Goal: Task Accomplishment & Management: Complete application form

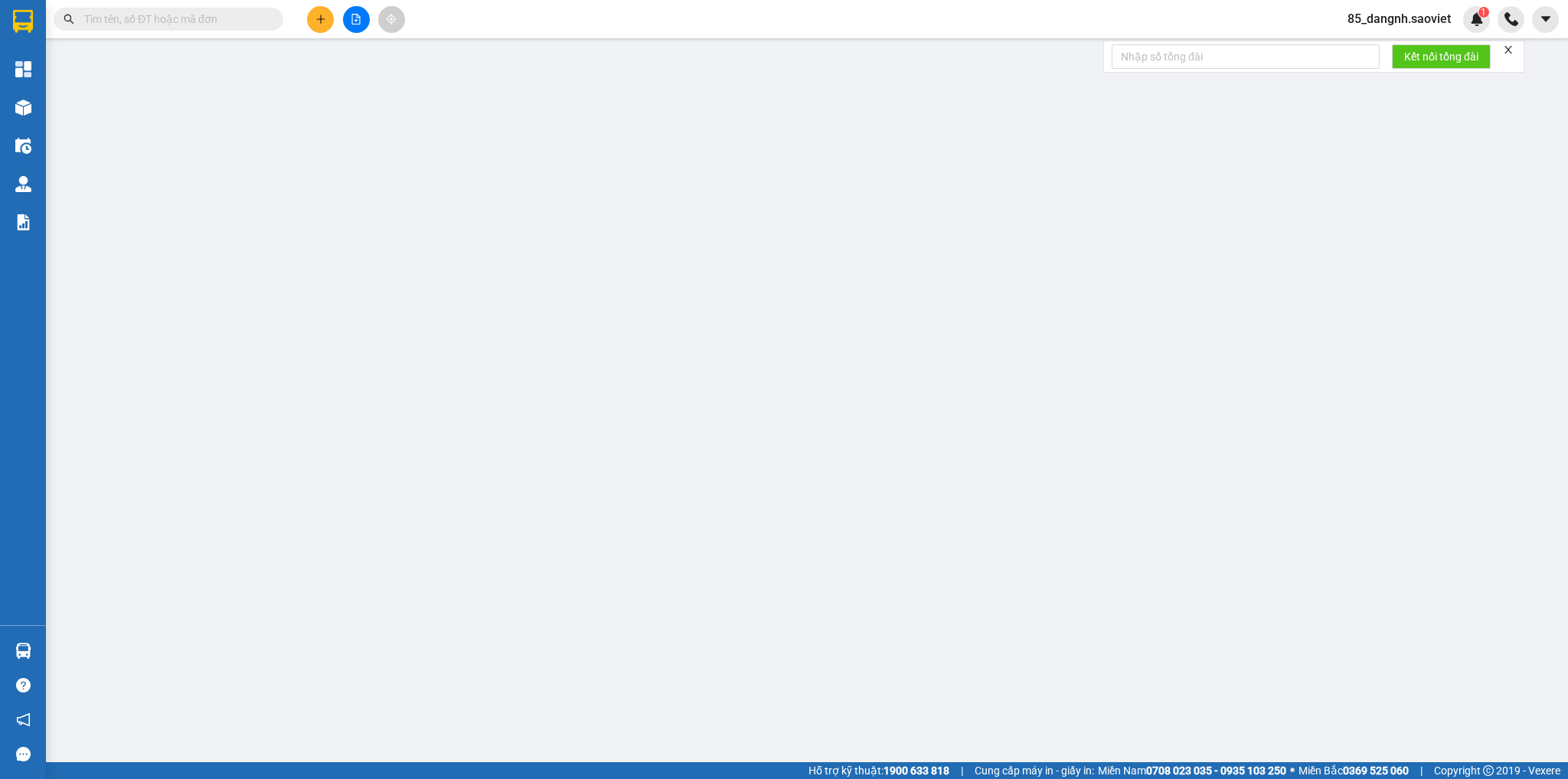
click at [163, 19] on input "text" at bounding box center [175, 19] width 181 height 17
click at [163, 17] on input "text" at bounding box center [175, 19] width 181 height 17
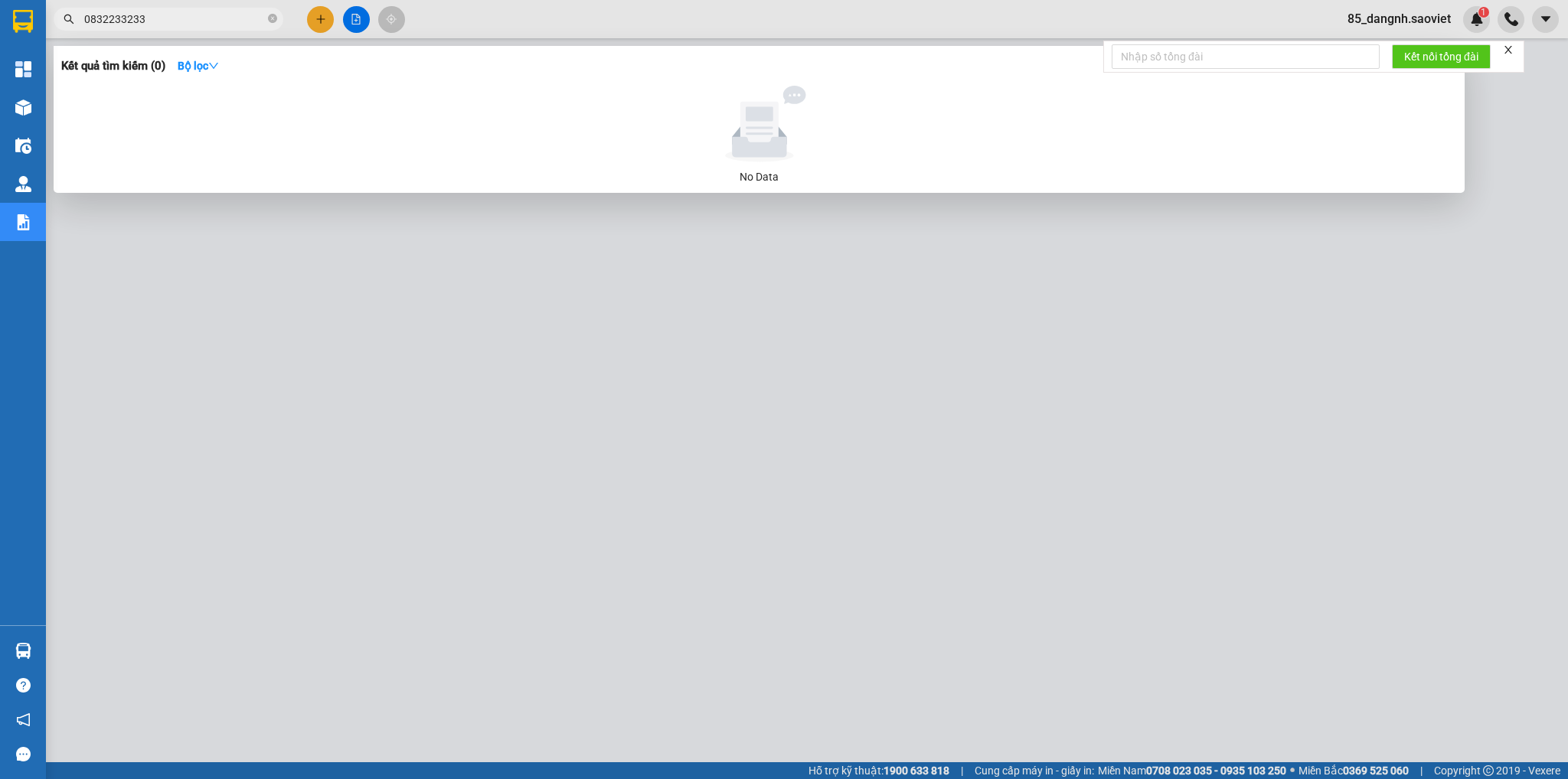
click at [139, 17] on input "0832233233" at bounding box center [175, 19] width 181 height 17
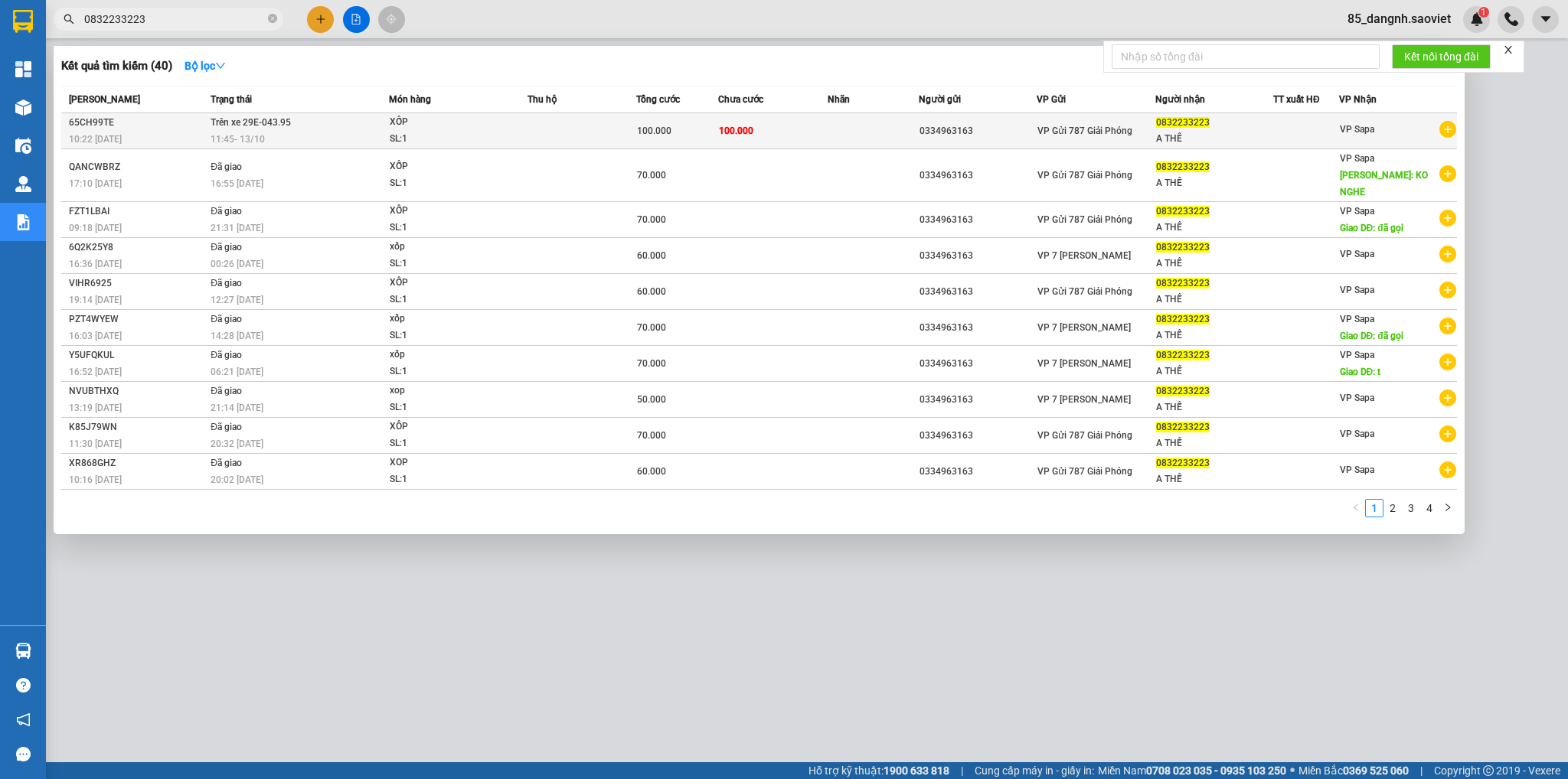
type input "0832233223"
click at [708, 142] on td "100.000" at bounding box center [677, 130] width 82 height 36
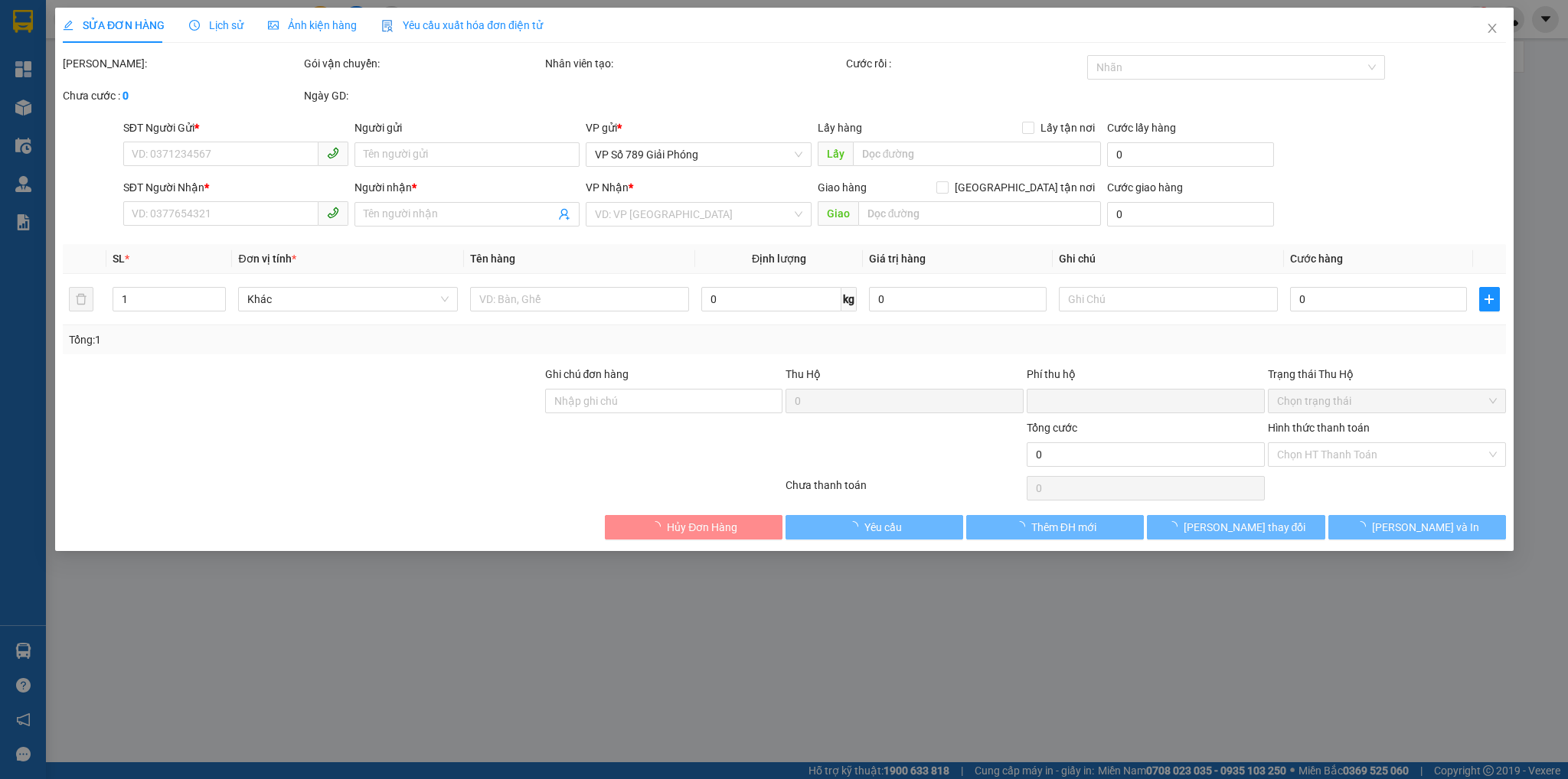
type input "0334963163"
type input "0832233223"
type input "A THẾ"
type input "0"
type input "100.000"
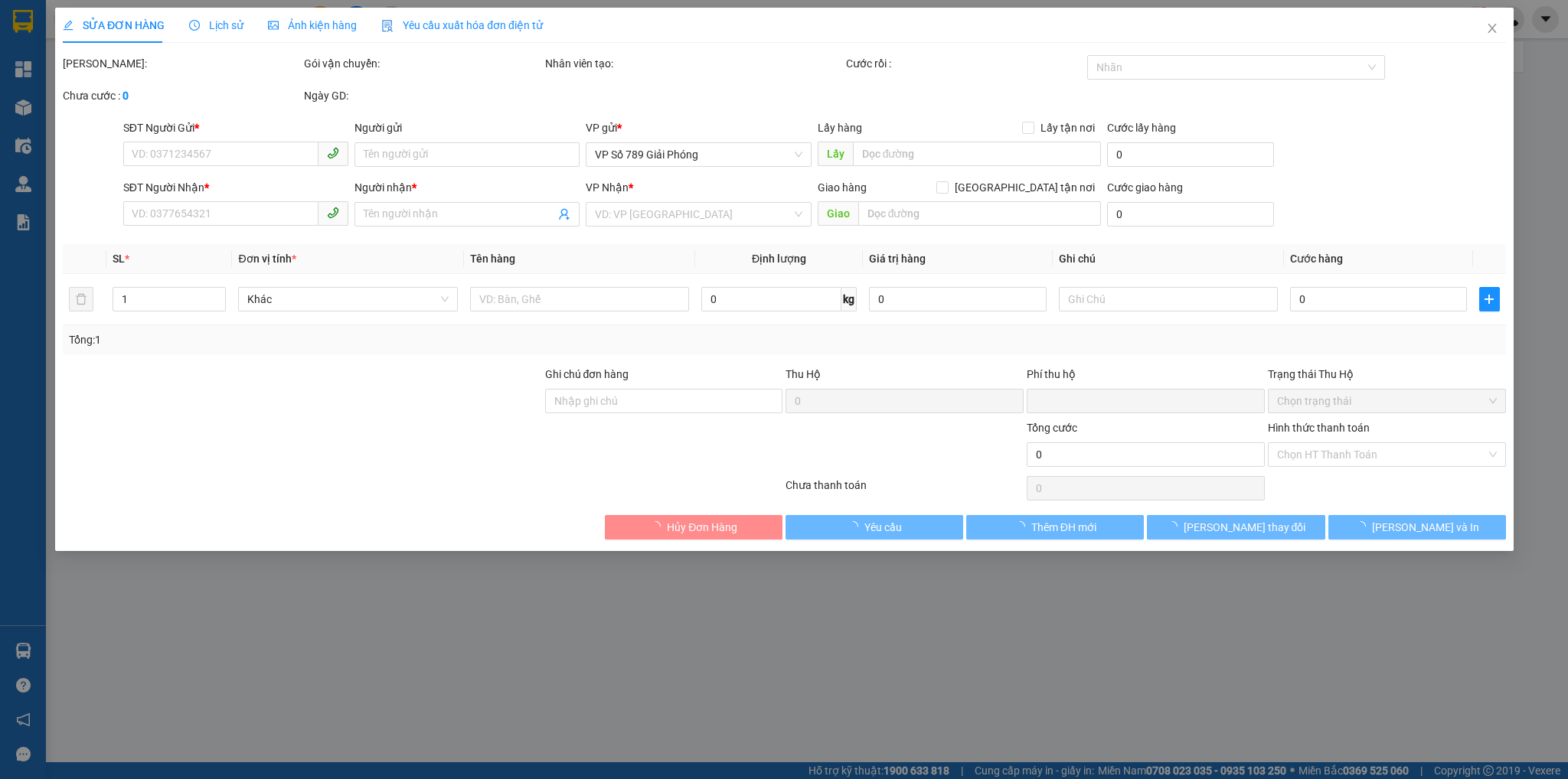
type input "100.000"
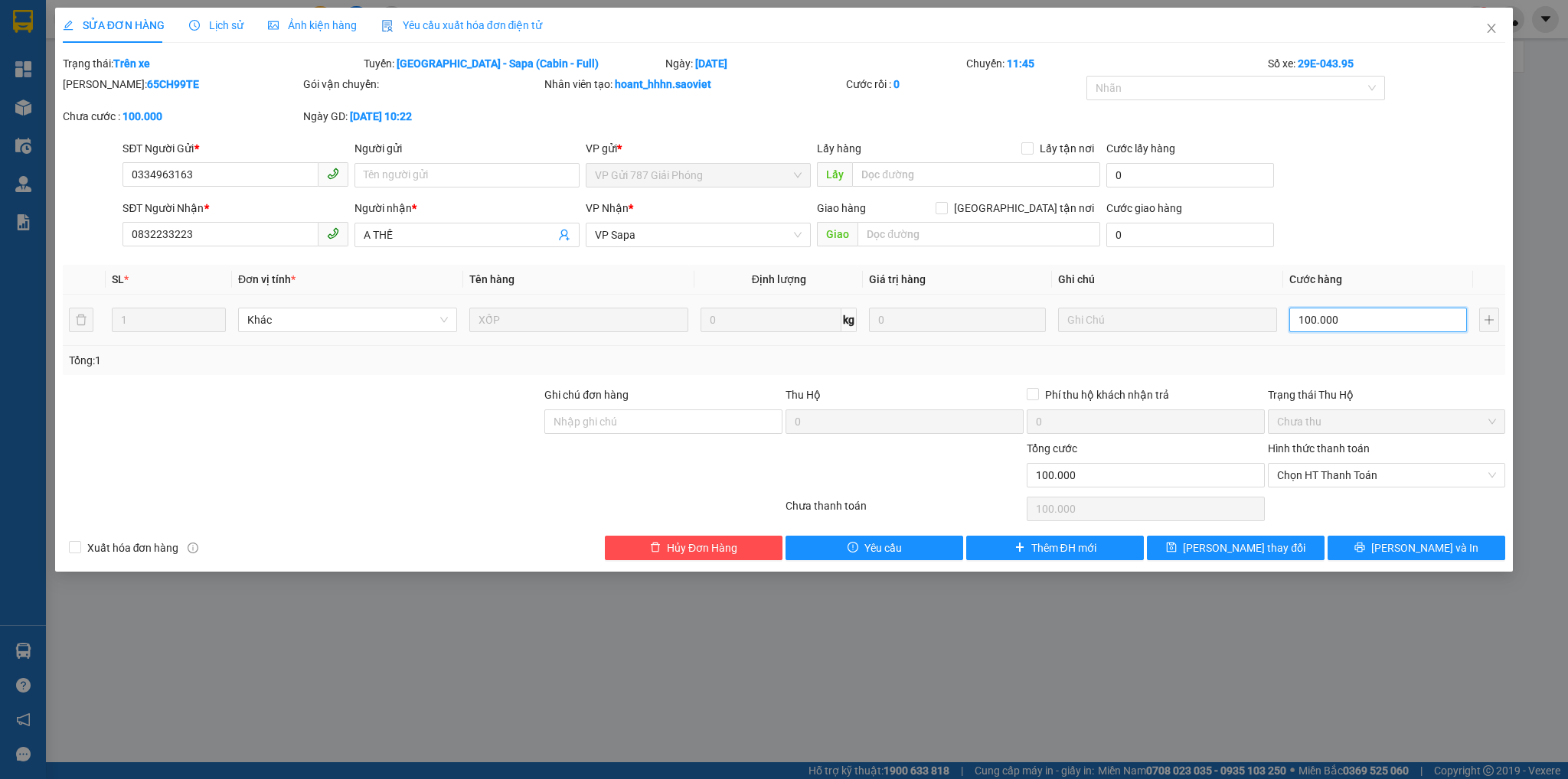
click at [1337, 327] on input "100.000" at bounding box center [1377, 320] width 177 height 25
type input "7"
type input "70"
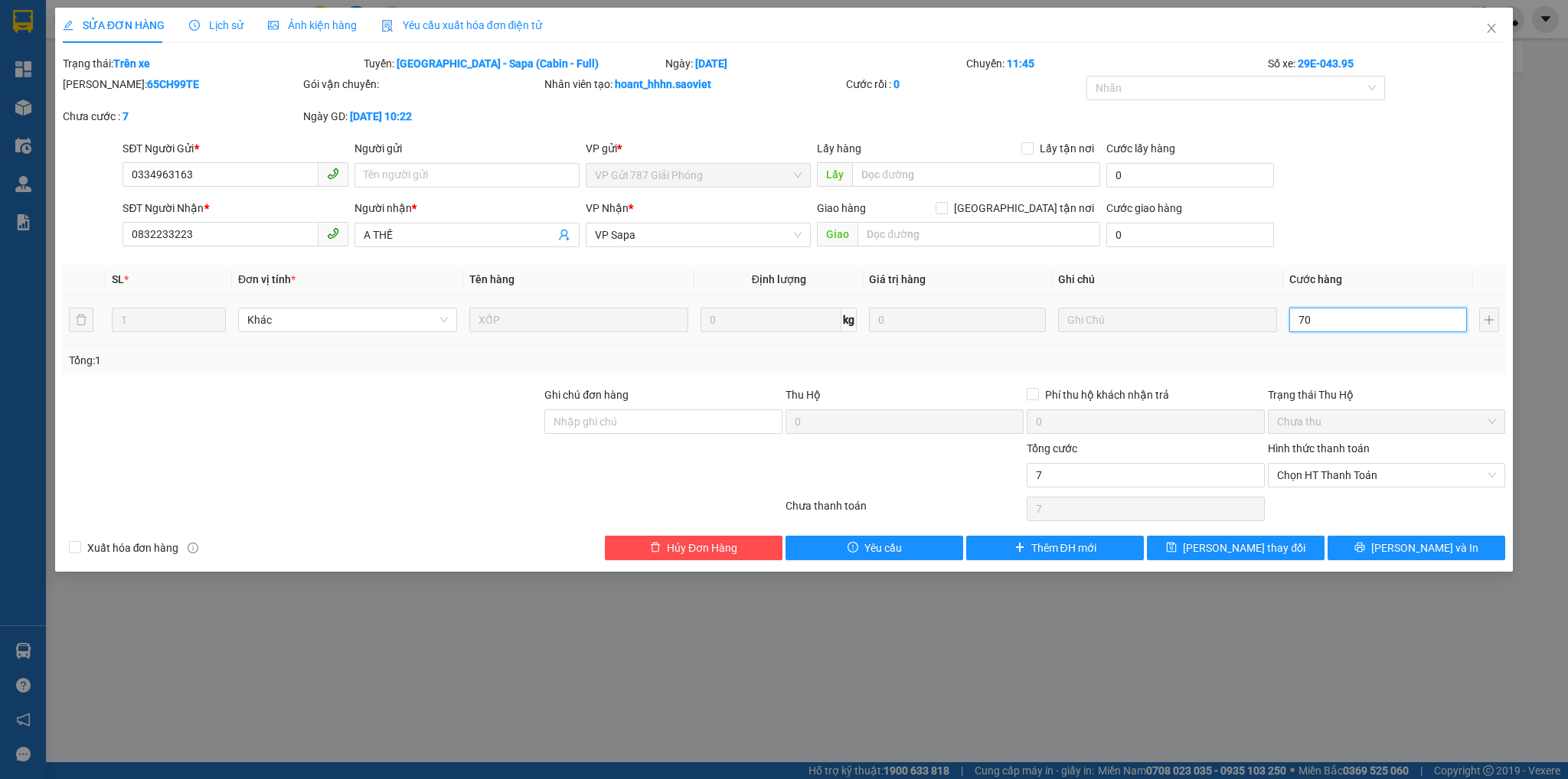
type input "70"
type input "700"
type input "7.000"
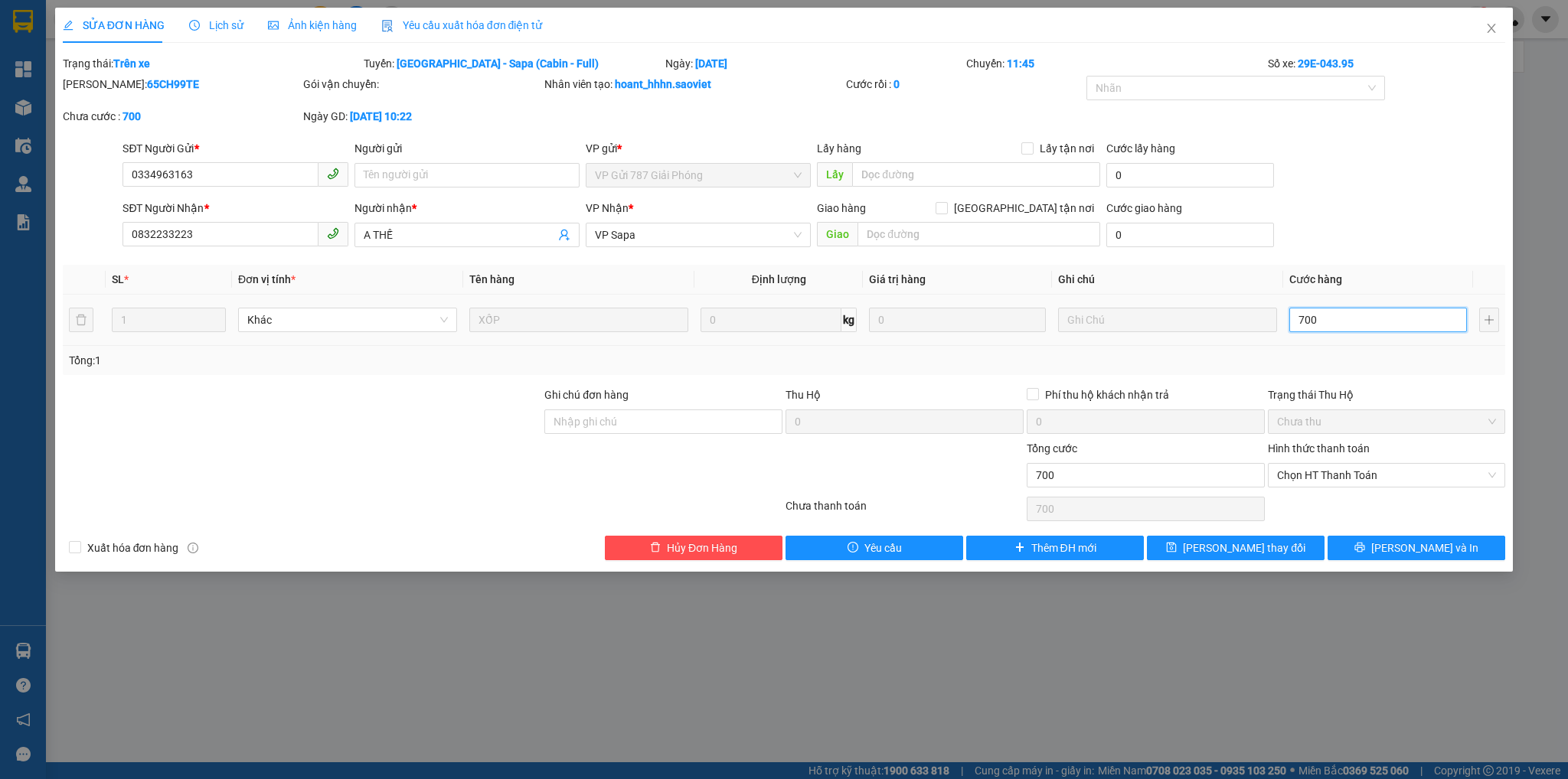
type input "7.000"
type input "70.000"
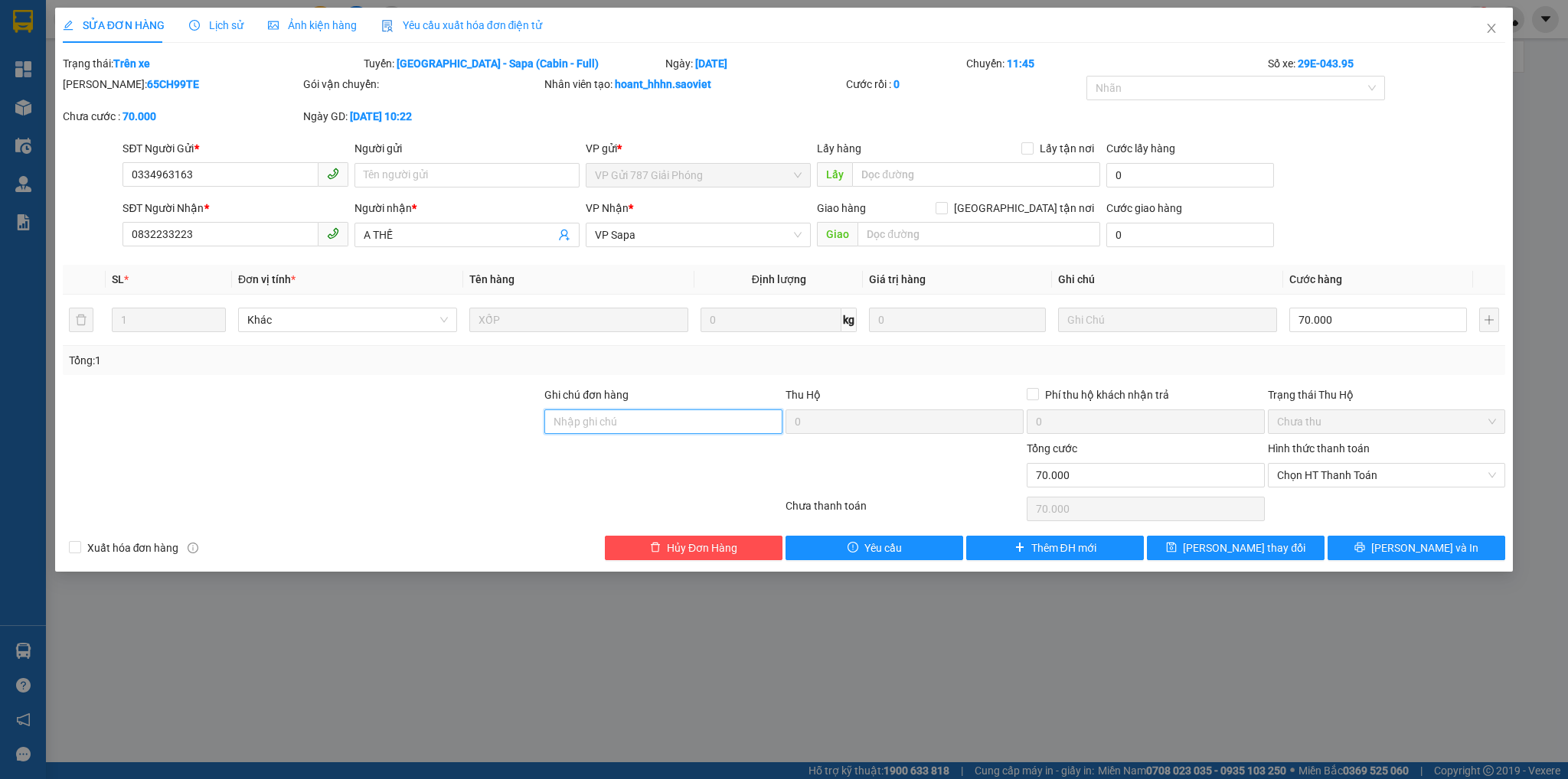
click at [676, 416] on input "Ghi chú đơn hàng" at bounding box center [663, 422] width 238 height 25
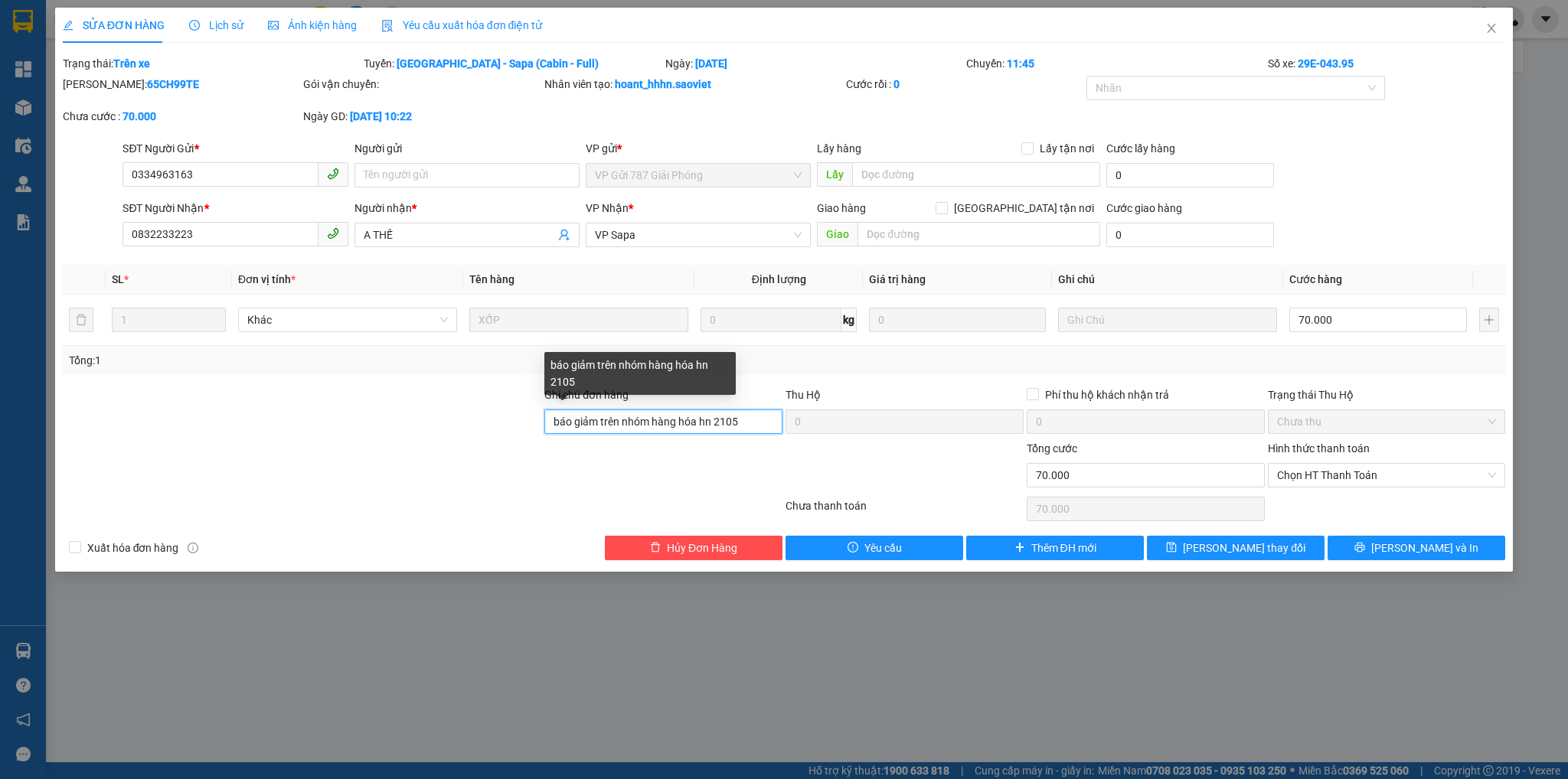
drag, startPoint x: 743, startPoint y: 426, endPoint x: 716, endPoint y: 430, distance: 27.3
click at [716, 430] on input "báo giảm trên nhóm hàng hóa hn 2105" at bounding box center [663, 422] width 238 height 25
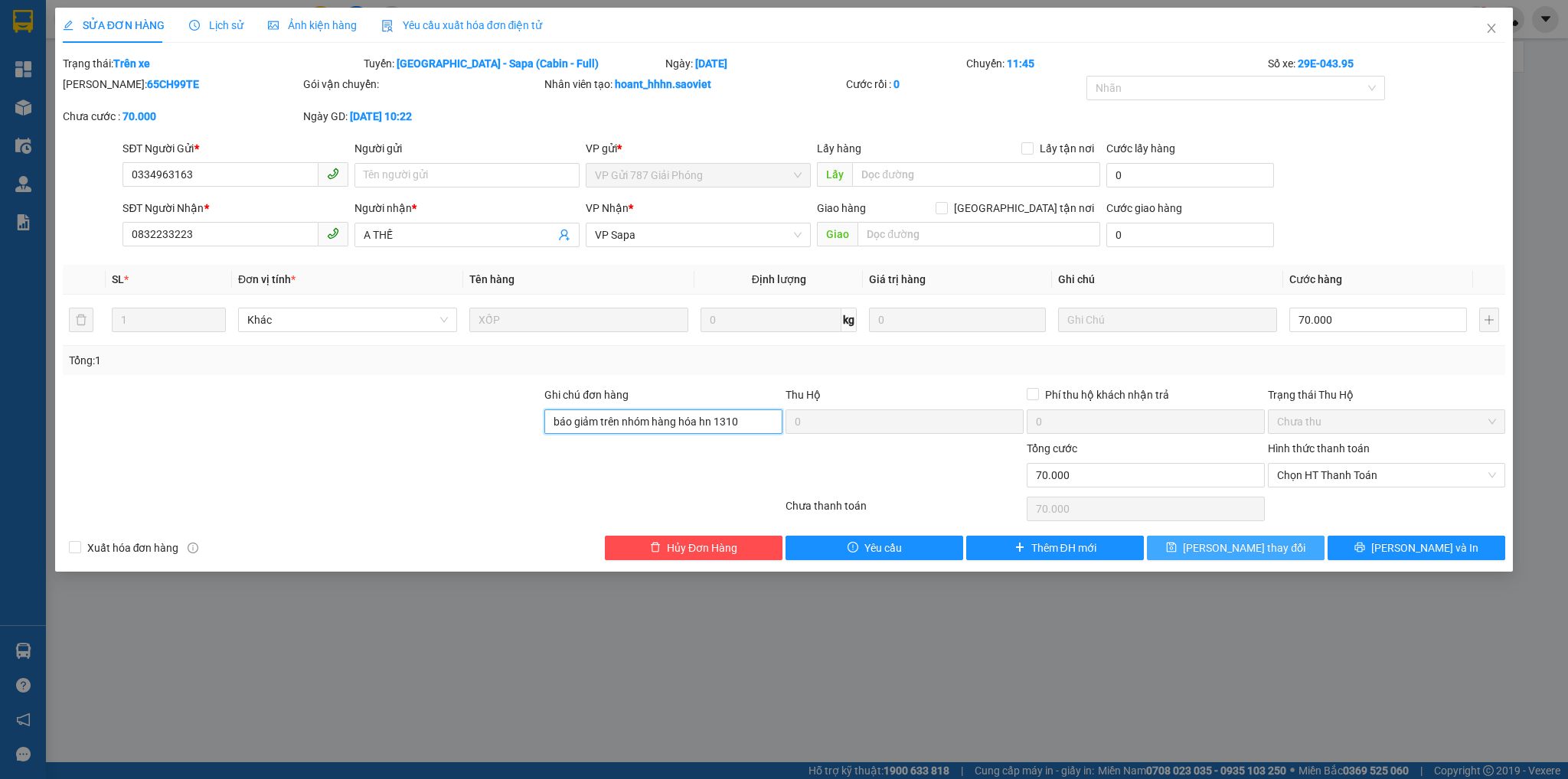
type input "báo giảm trên nhóm hàng hóa hn 1310"
click at [1261, 554] on span "[PERSON_NAME] thay đổi" at bounding box center [1244, 548] width 122 height 17
